Goal: Information Seeking & Learning: Learn about a topic

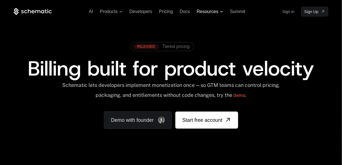
click at [218, 11] on span "Resources" at bounding box center [208, 11] width 22 height 5
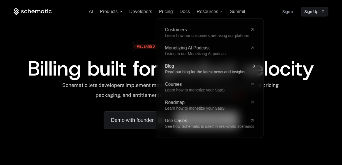
click at [185, 72] on span "Read our blog for the latest news and insights" at bounding box center [205, 71] width 80 height 5
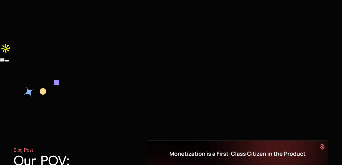
scroll to position [6, 0]
